Goal: Task Accomplishment & Management: Complete application form

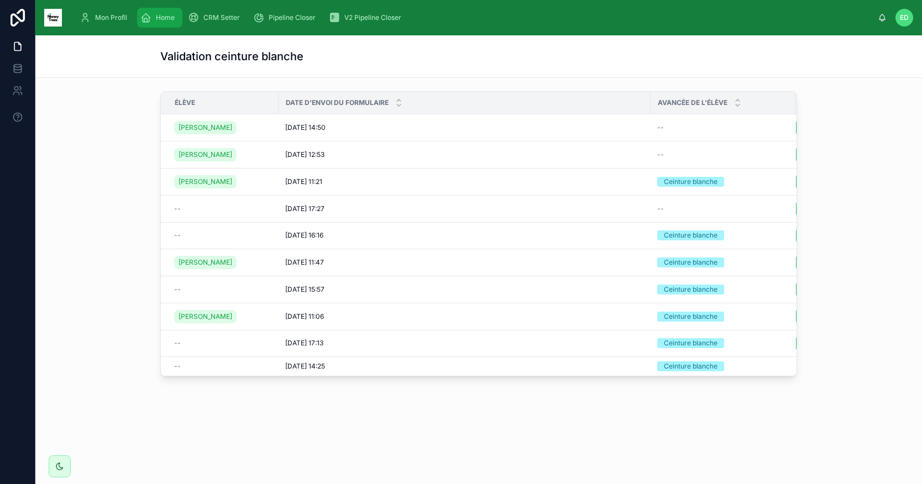
click at [167, 18] on span "Home" at bounding box center [165, 17] width 19 height 9
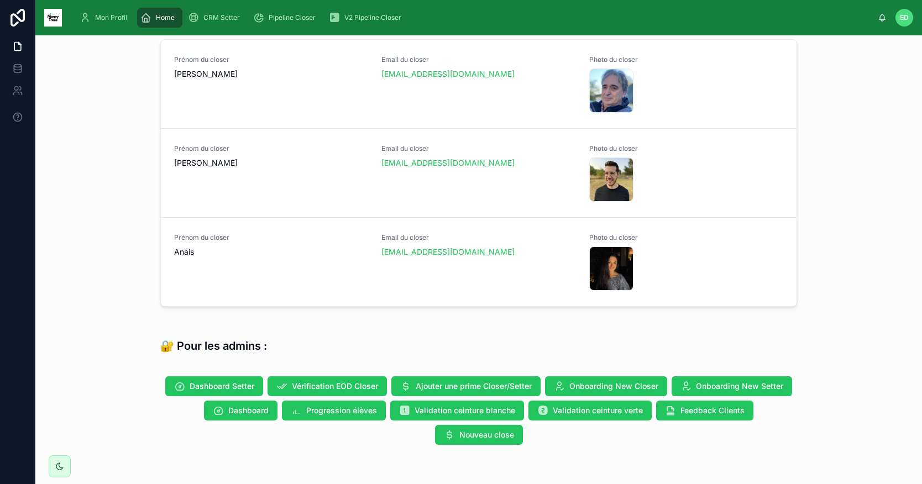
scroll to position [556, 0]
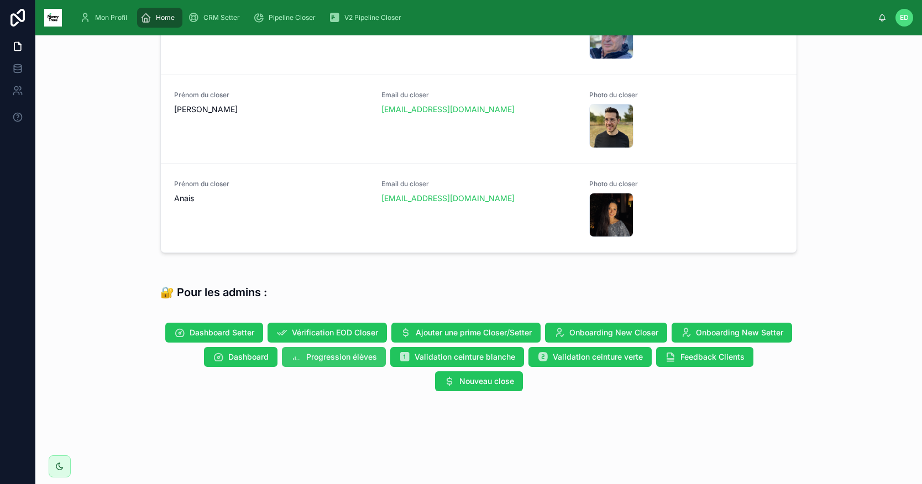
click at [320, 360] on span "Progression élèves" at bounding box center [341, 356] width 71 height 11
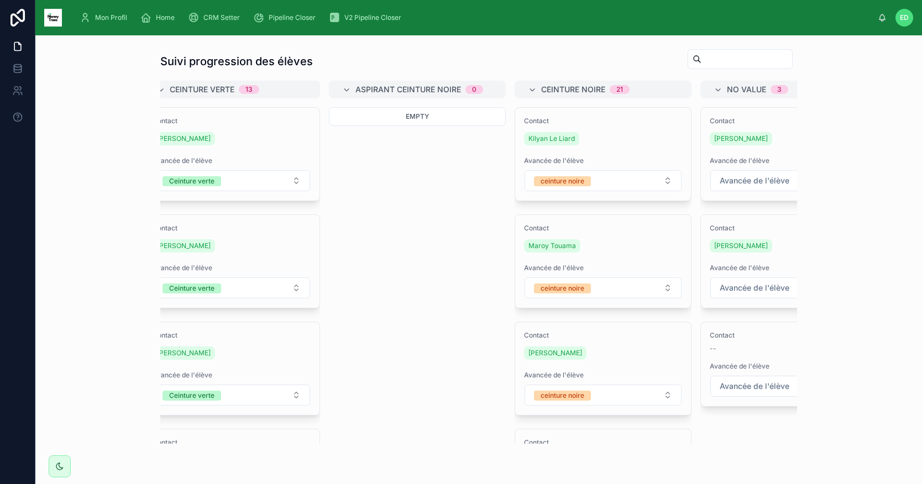
scroll to position [0, 672]
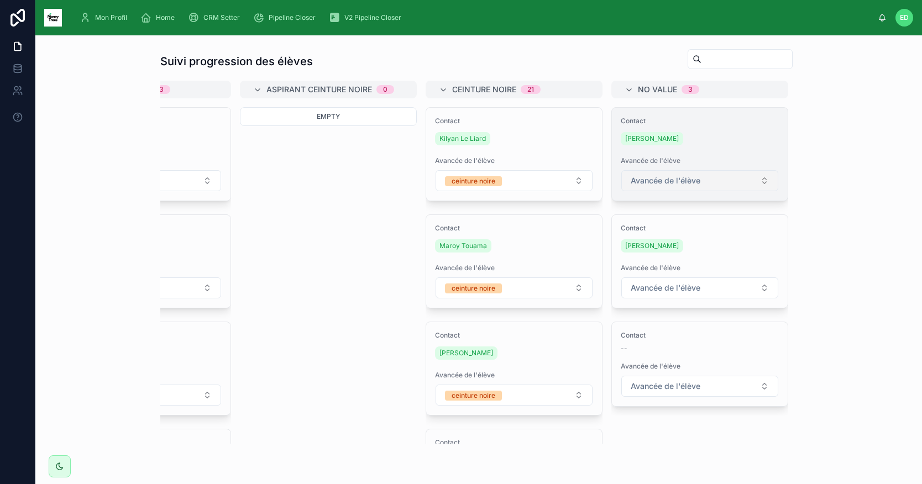
click at [751, 182] on button "Avancée de l'élève" at bounding box center [699, 180] width 157 height 21
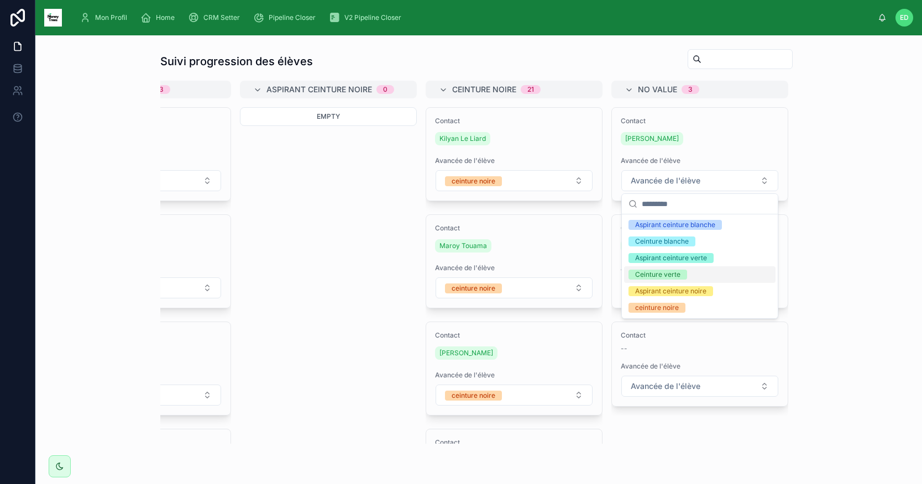
click at [661, 271] on div "Ceinture verte" at bounding box center [657, 275] width 45 height 10
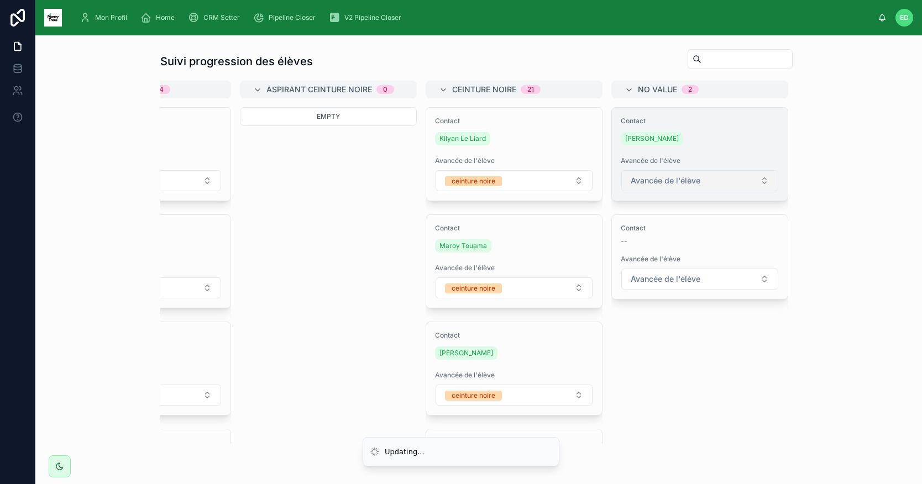
click at [720, 183] on button "Avancée de l'élève" at bounding box center [699, 180] width 157 height 21
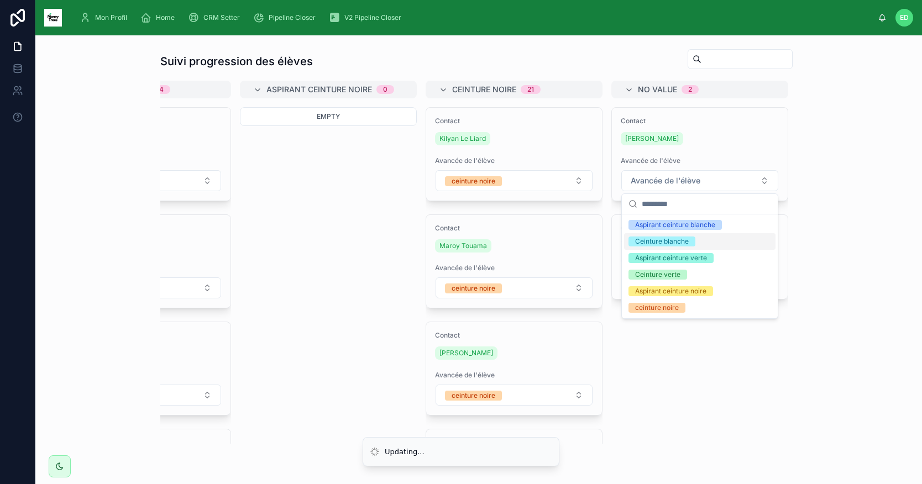
click at [661, 243] on div "Ceinture blanche" at bounding box center [662, 241] width 54 height 10
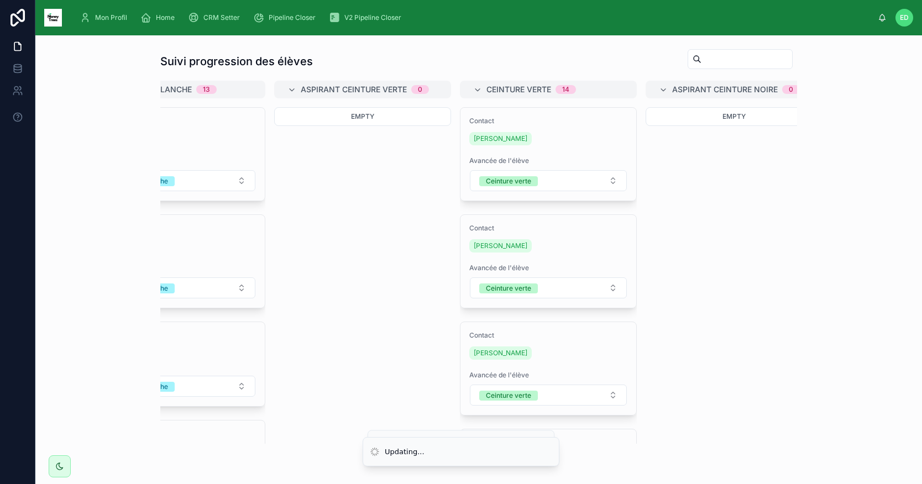
scroll to position [0, 294]
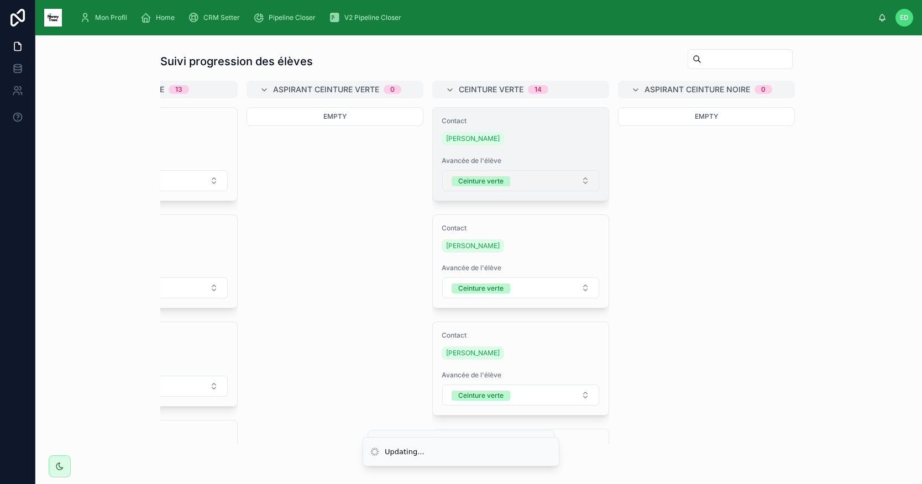
click at [568, 182] on button "Ceinture verte" at bounding box center [520, 180] width 157 height 21
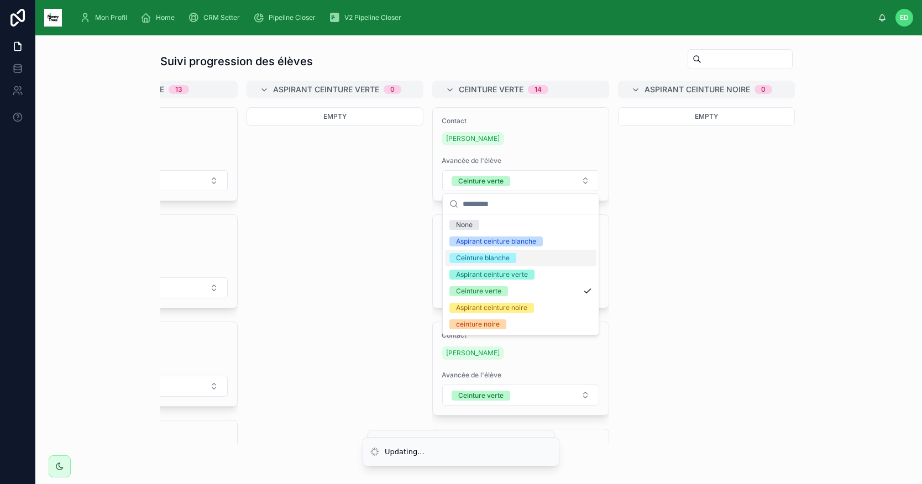
click at [489, 261] on div "Ceinture blanche" at bounding box center [483, 258] width 54 height 10
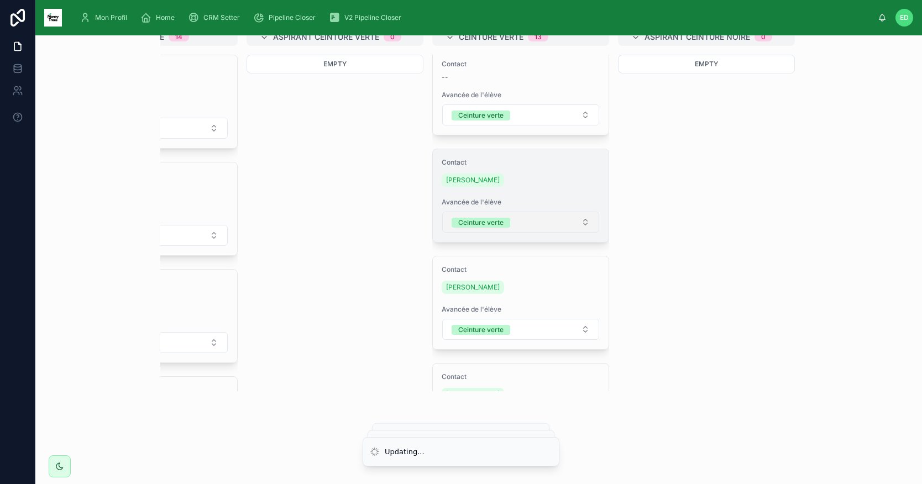
scroll to position [359, 0]
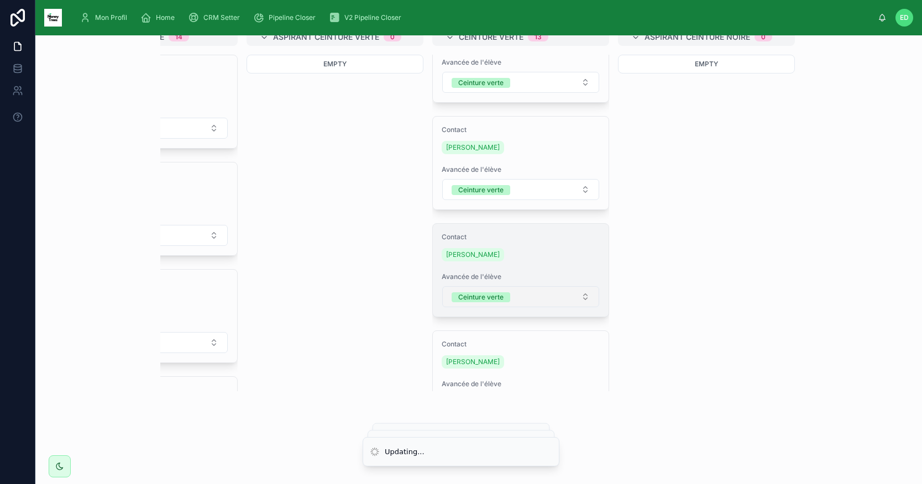
click at [569, 297] on button "Ceinture verte" at bounding box center [520, 296] width 157 height 21
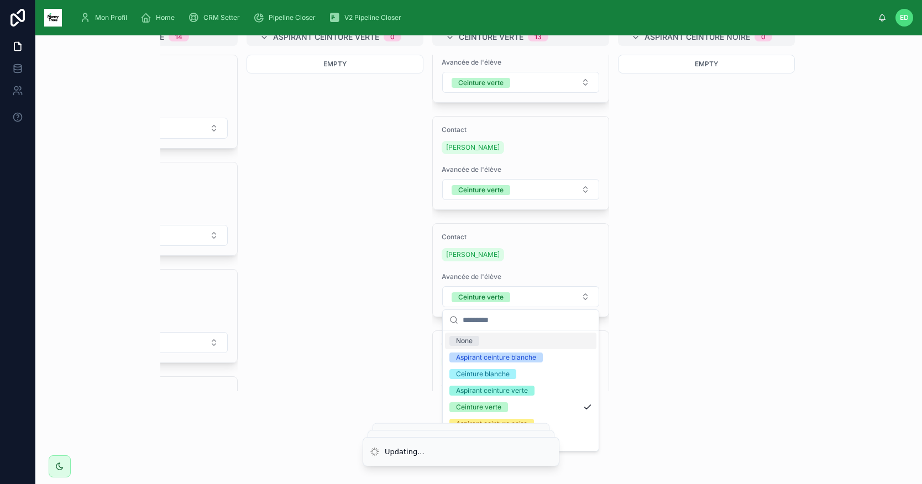
click at [344, 329] on div "Aspirant ceinture blanche 0 Empty Ceinture blanche 14 Contact [PERSON_NAME] Ava…" at bounding box center [478, 209] width 636 height 363
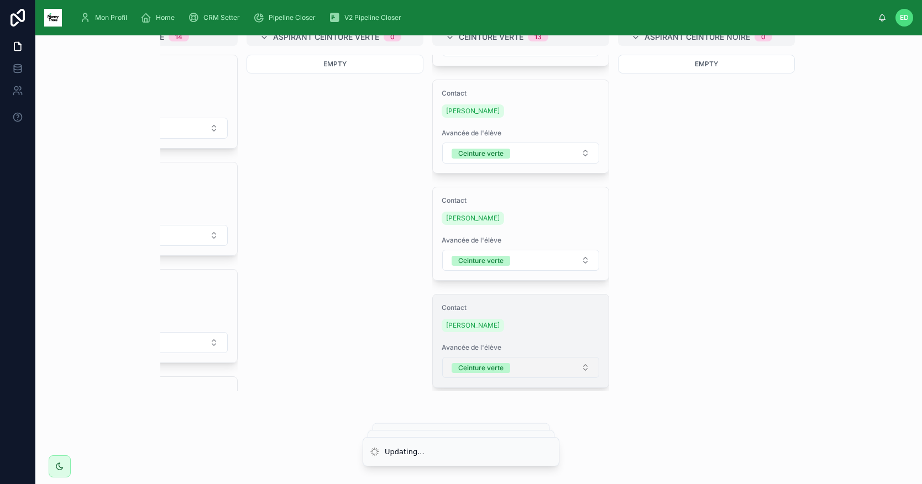
scroll to position [498, 0]
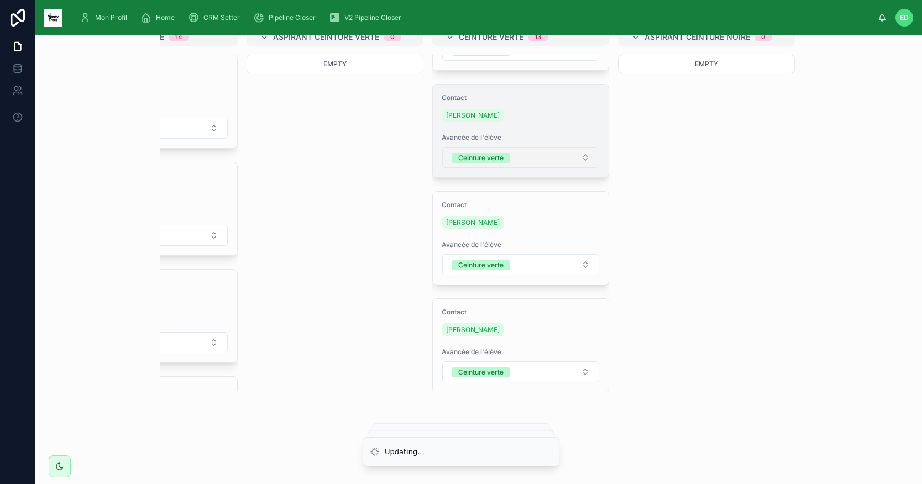
click at [563, 160] on button "Ceinture verte" at bounding box center [520, 157] width 157 height 21
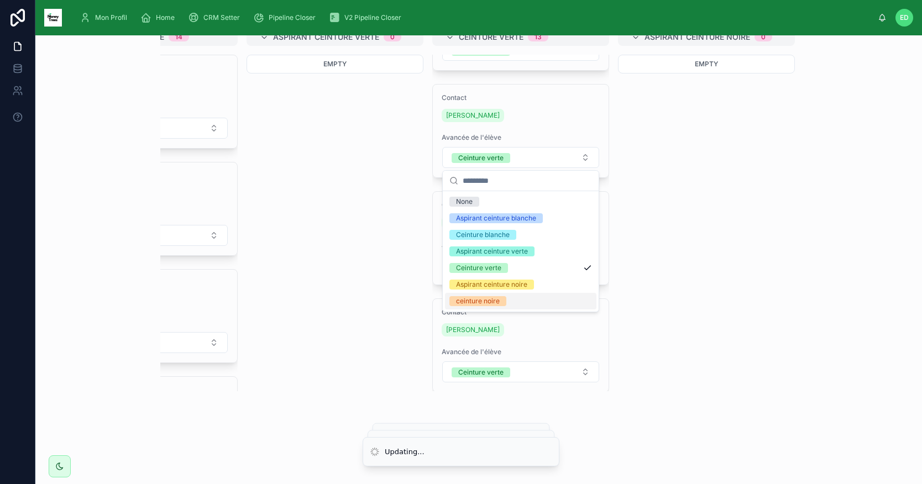
click at [493, 302] on div "ceinture noire" at bounding box center [478, 301] width 44 height 10
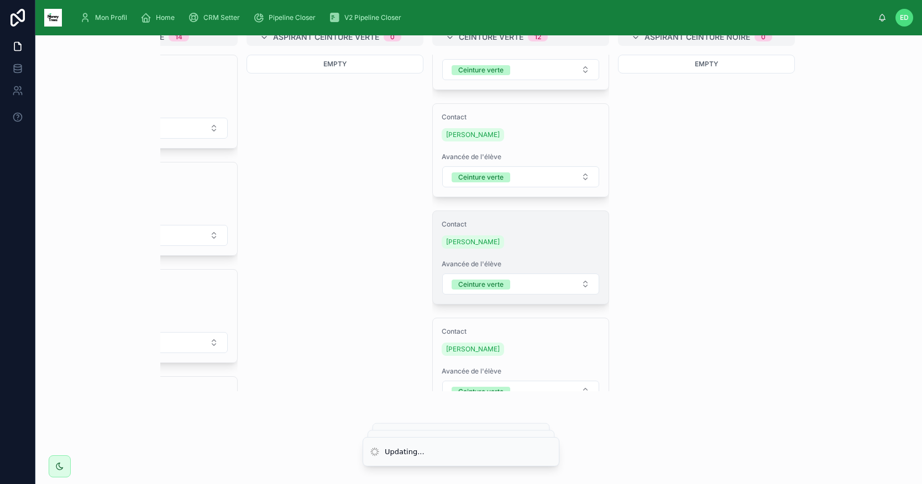
scroll to position [613, 0]
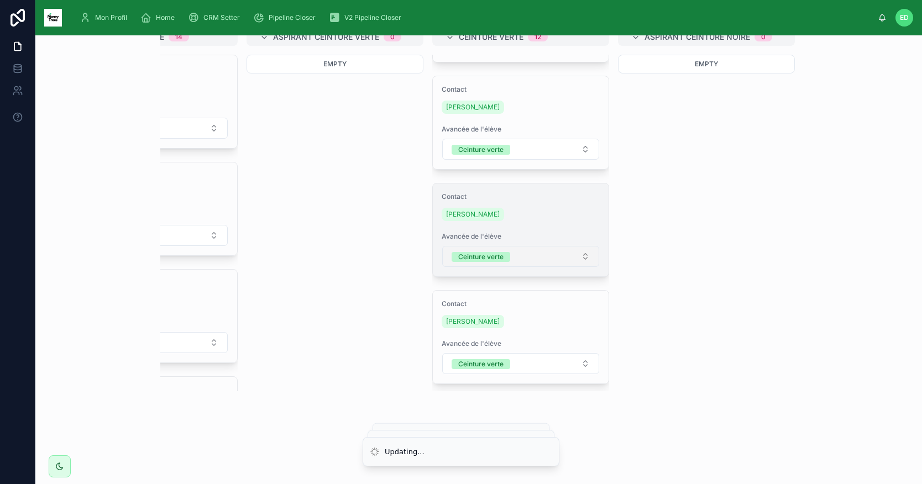
click at [565, 257] on button "Ceinture verte" at bounding box center [520, 256] width 157 height 21
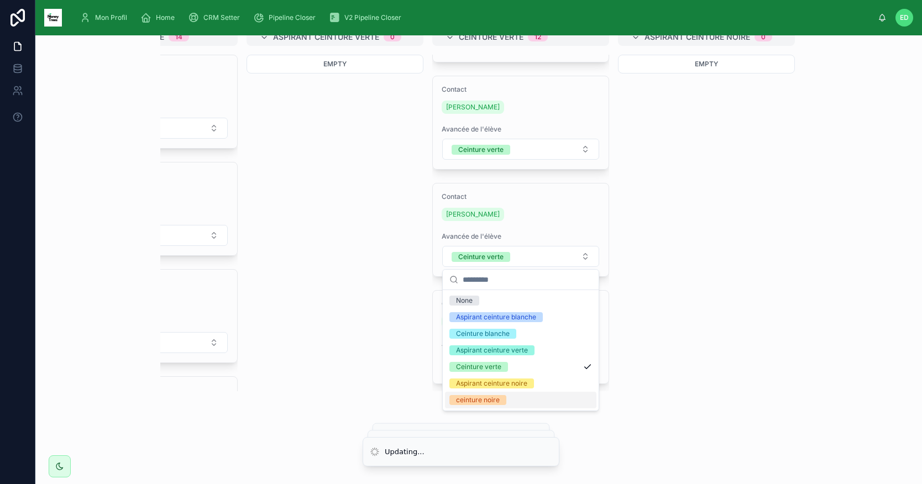
click at [488, 399] on div "ceinture noire" at bounding box center [478, 400] width 44 height 10
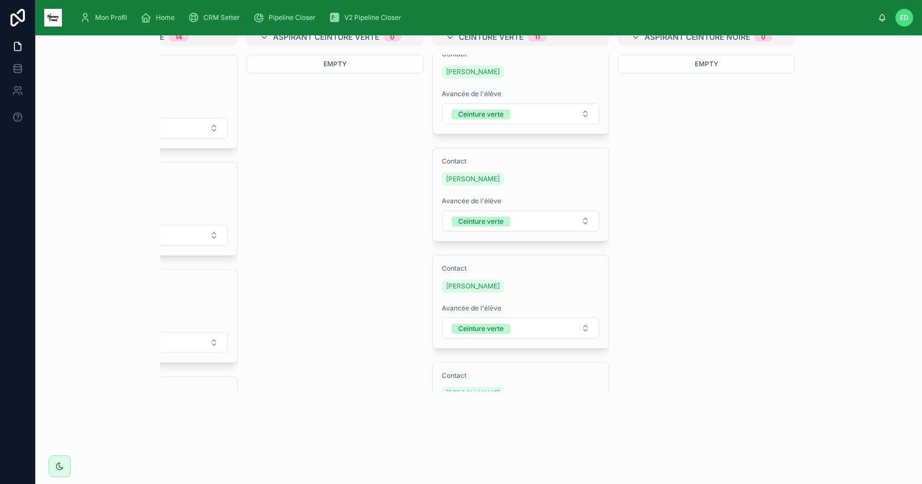
scroll to position [432, 0]
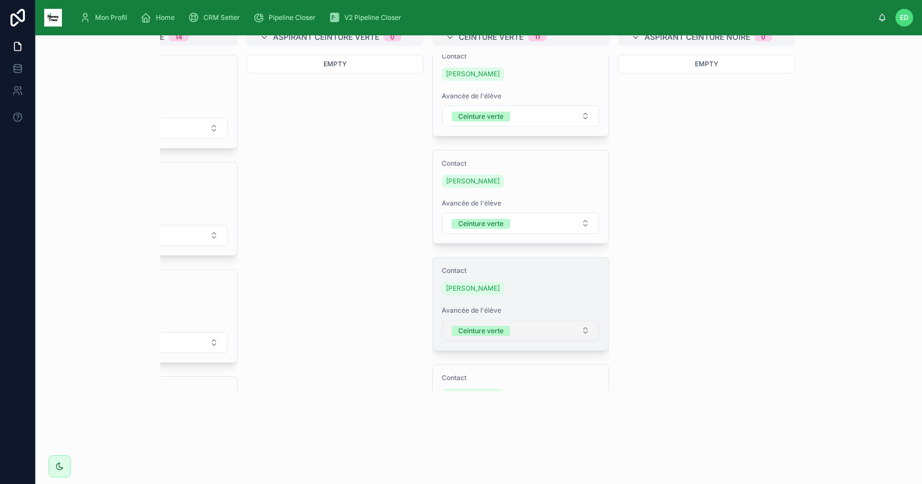
click at [577, 337] on button "Ceinture verte" at bounding box center [520, 330] width 157 height 21
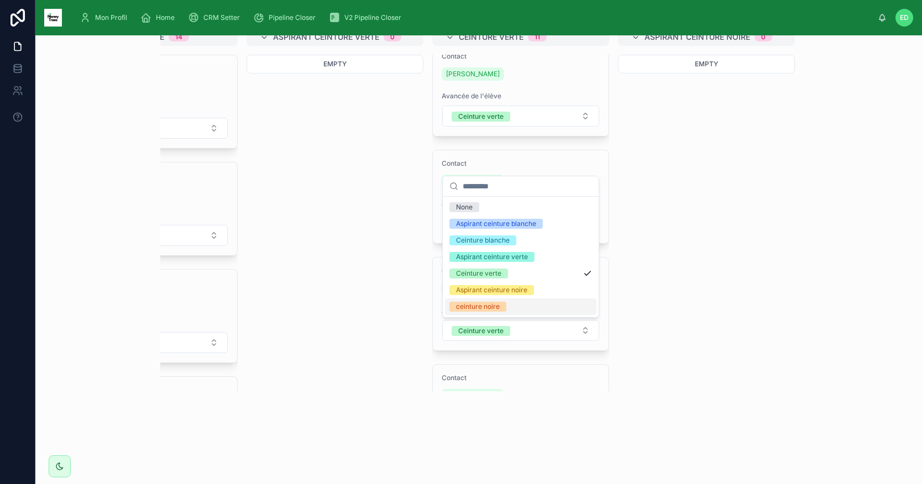
click at [503, 308] on span "ceinture noire" at bounding box center [477, 307] width 57 height 10
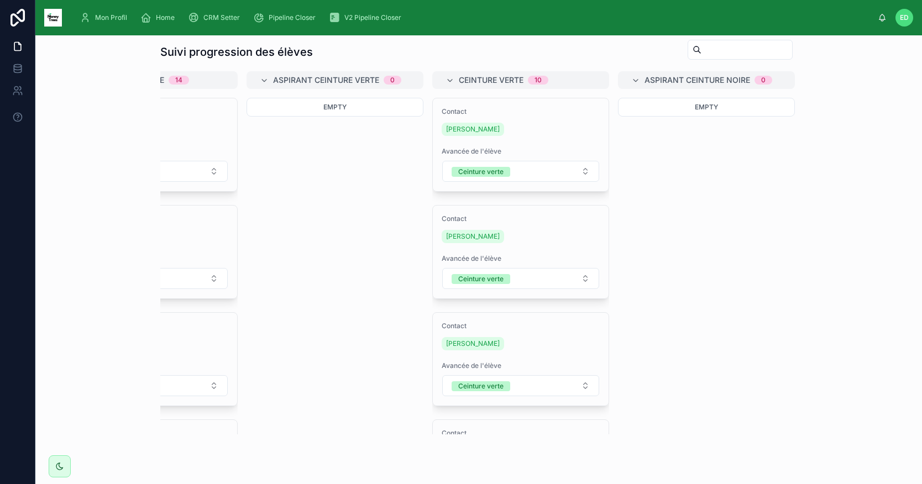
scroll to position [3, 0]
